Goal: Transaction & Acquisition: Purchase product/service

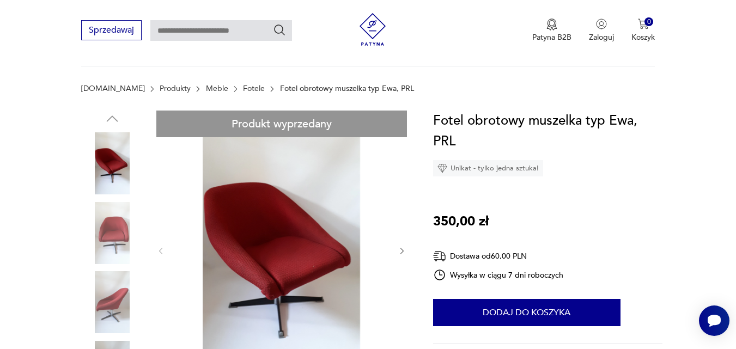
scroll to position [163, 0]
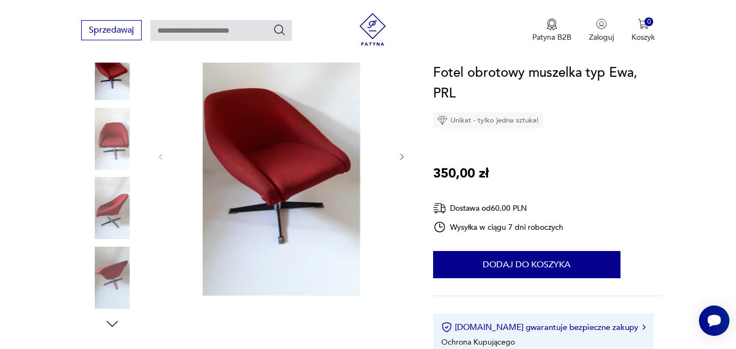
click at [286, 174] on img at bounding box center [281, 156] width 210 height 280
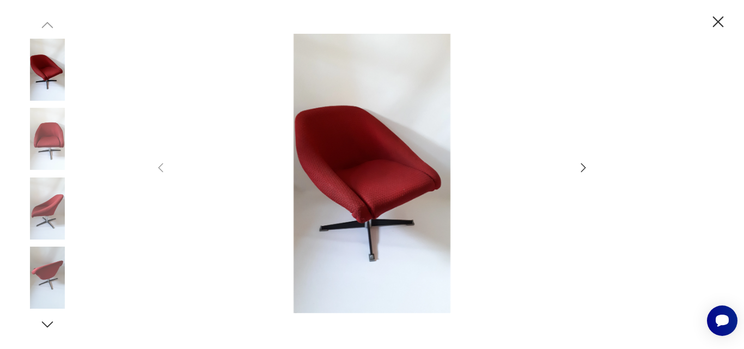
click at [581, 163] on icon "button" at bounding box center [583, 167] width 13 height 13
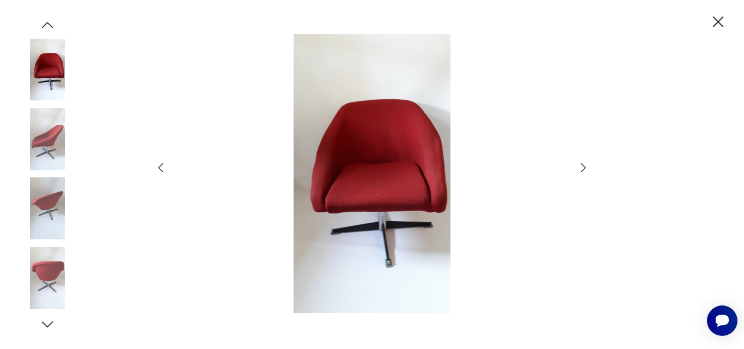
click at [581, 164] on icon "button" at bounding box center [583, 167] width 13 height 13
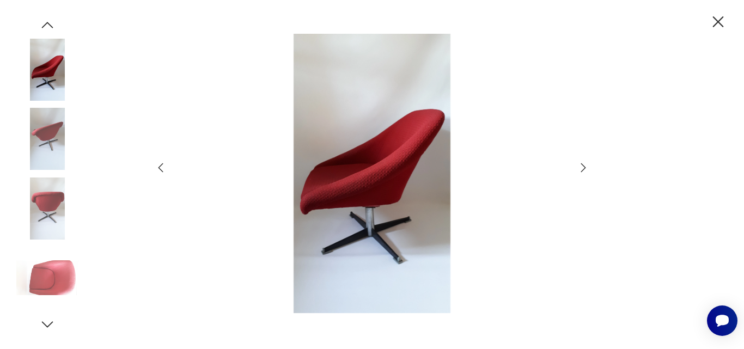
click at [581, 164] on icon "button" at bounding box center [583, 167] width 5 height 9
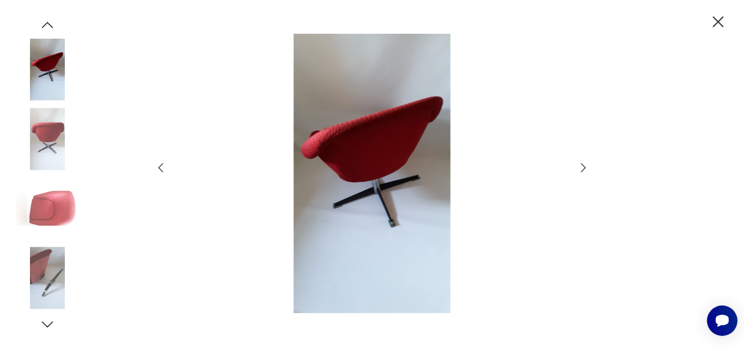
click at [581, 164] on icon "button" at bounding box center [583, 167] width 5 height 9
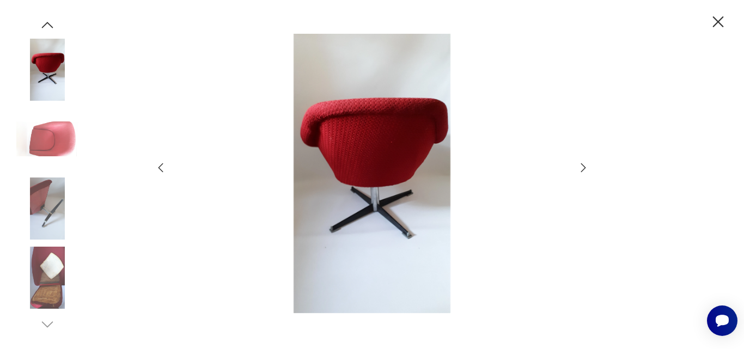
click at [581, 164] on icon "button" at bounding box center [583, 167] width 5 height 9
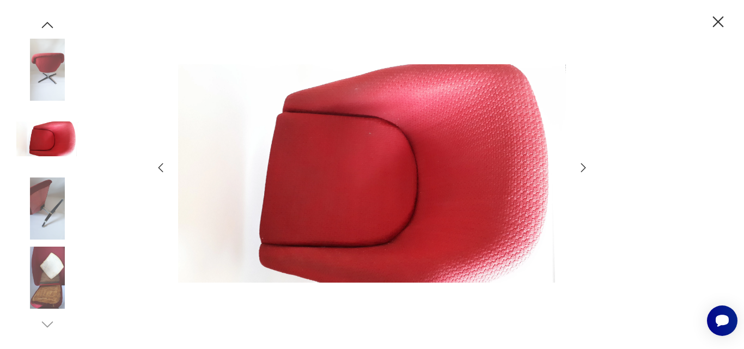
click at [581, 164] on icon "button" at bounding box center [583, 167] width 5 height 9
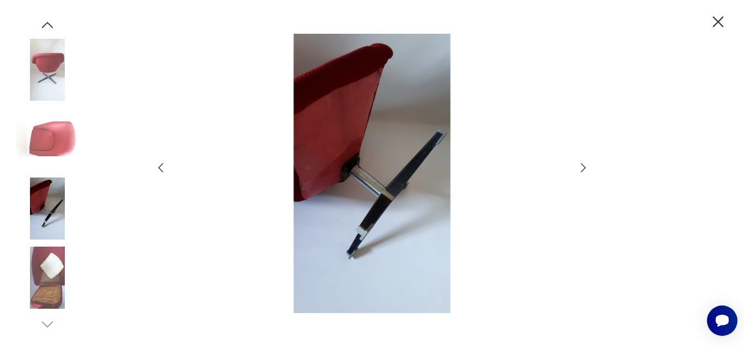
click at [581, 164] on icon "button" at bounding box center [583, 167] width 5 height 9
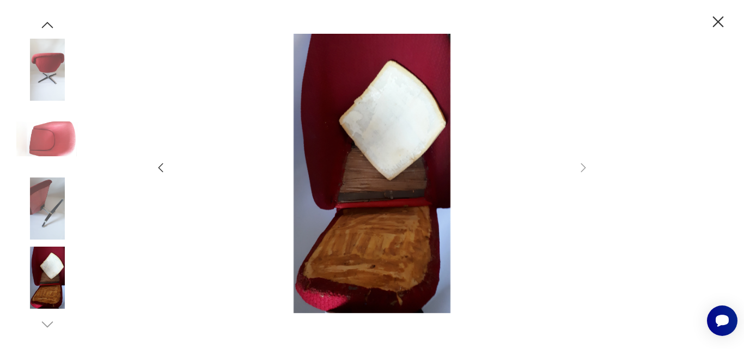
click at [724, 22] on icon "button" at bounding box center [718, 22] width 19 height 19
